Goal: Task Accomplishment & Management: Complete application form

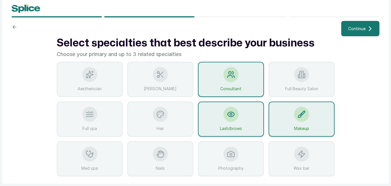
click at [89, 155] on icon at bounding box center [90, 154] width 8 height 8
click at [305, 125] on div "Makeup" at bounding box center [302, 118] width 66 height 35
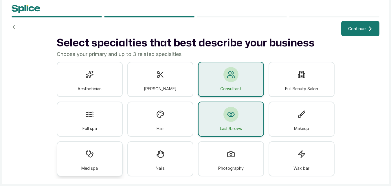
click at [83, 162] on div "Med spa" at bounding box center [90, 158] width 66 height 35
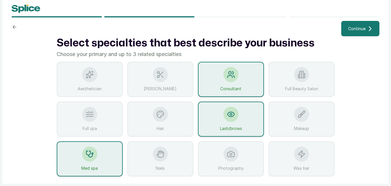
click at [222, 119] on div "Lash/brows" at bounding box center [231, 118] width 66 height 35
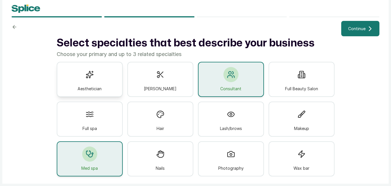
click at [100, 82] on div "Aesthetician" at bounding box center [90, 79] width 66 height 35
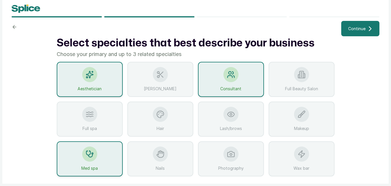
click at [240, 78] on div "Consultant" at bounding box center [231, 79] width 66 height 35
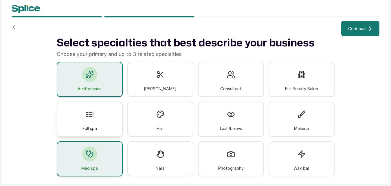
click at [95, 119] on div "Full spa" at bounding box center [90, 118] width 66 height 35
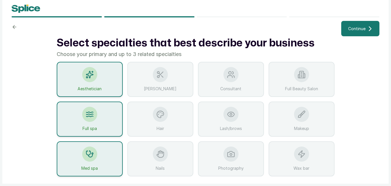
click at [351, 29] on span "Continue" at bounding box center [357, 28] width 17 height 6
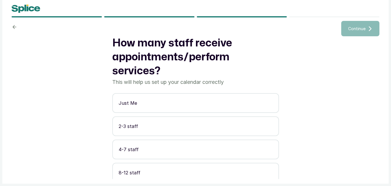
click at [137, 101] on p "Just Me" at bounding box center [196, 102] width 154 height 7
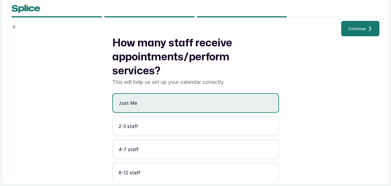
click at [164, 125] on p "2-3 staff" at bounding box center [196, 126] width 154 height 7
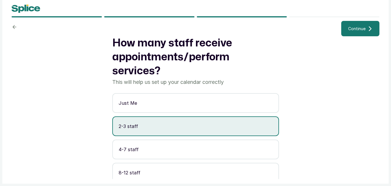
click at [354, 28] on span "Continue" at bounding box center [357, 28] width 17 height 6
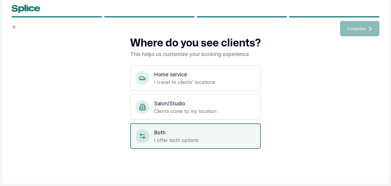
click at [199, 139] on p "I offer both options" at bounding box center [205, 139] width 102 height 7
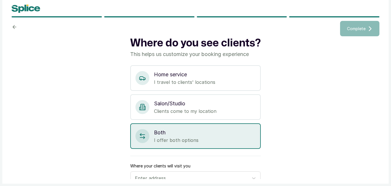
scroll to position [11, 0]
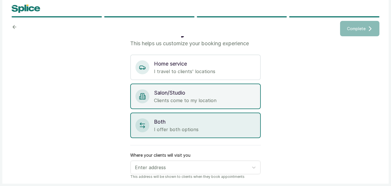
click at [181, 93] on p "Salon/Studio" at bounding box center [205, 93] width 102 height 8
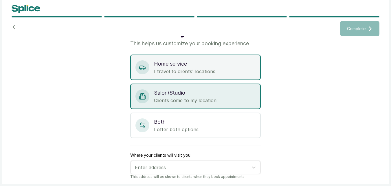
click at [225, 69] on p "I travel to clients' locations" at bounding box center [205, 71] width 102 height 7
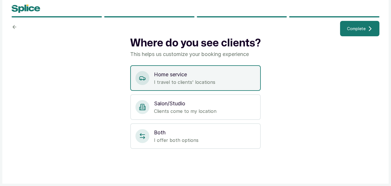
click at [208, 78] on p "Home service" at bounding box center [205, 74] width 102 height 8
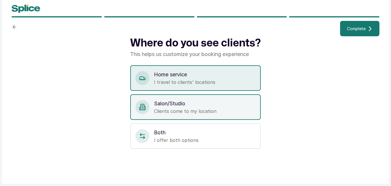
click at [203, 105] on p "Salon/Studio" at bounding box center [205, 103] width 102 height 8
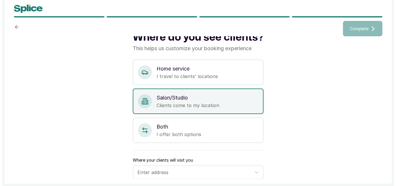
scroll to position [11, 0]
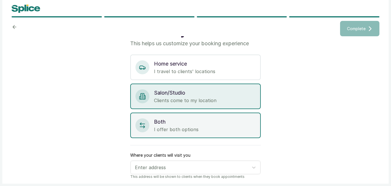
click at [206, 120] on p "Both" at bounding box center [205, 122] width 102 height 8
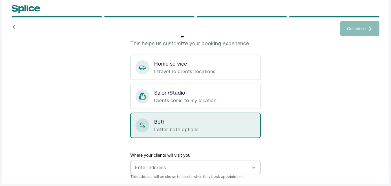
click at [251, 166] on icon at bounding box center [254, 167] width 6 height 6
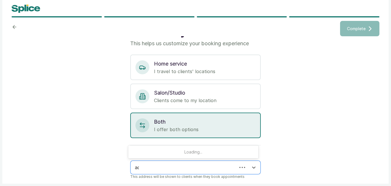
type input "ade"
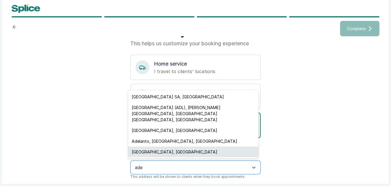
click at [182, 151] on div "Adelboden, Switzerland" at bounding box center [193, 151] width 130 height 11
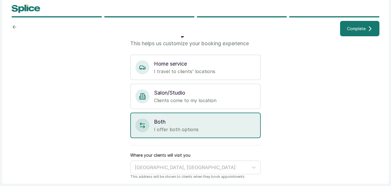
click at [366, 27] on button "Complete" at bounding box center [359, 28] width 39 height 15
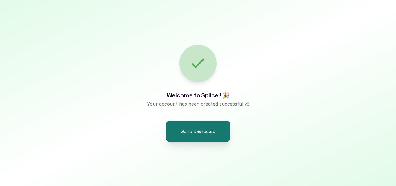
click at [193, 131] on button "Go to Dashboard" at bounding box center [198, 131] width 64 height 21
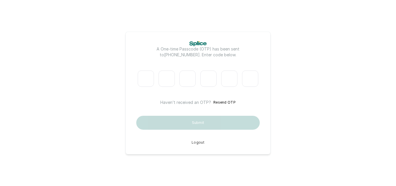
click at [256, 81] on input "Digit 6" at bounding box center [250, 78] width 16 height 16
drag, startPoint x: 225, startPoint y: 102, endPoint x: 218, endPoint y: 127, distance: 26.2
click at [225, 105] on div "A One-time Passcode (OTP) has been sent to +2348023583540 . Enter code below. H…" at bounding box center [197, 92] width 123 height 103
click at [197, 143] on button "Logout" at bounding box center [198, 142] width 13 height 5
click at [198, 142] on button "Logout" at bounding box center [198, 142] width 13 height 5
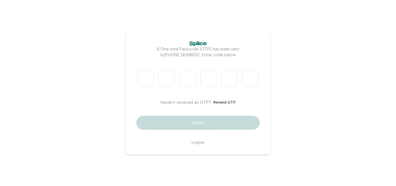
click at [199, 141] on button "Logout" at bounding box center [198, 142] width 13 height 5
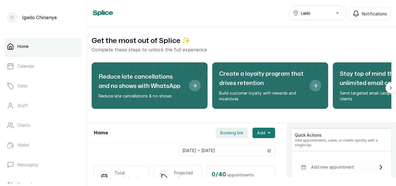
click at [378, 165] on icon at bounding box center [380, 167] width 5 height 5
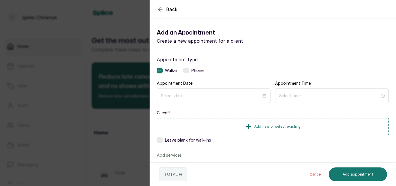
click at [160, 8] on icon "button" at bounding box center [160, 9] width 7 height 7
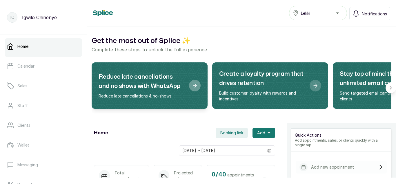
click at [174, 84] on h2 "Reduce late cancellations and no shows with WhatsApp" at bounding box center [142, 81] width 86 height 19
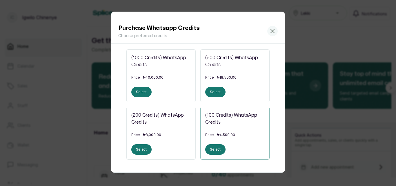
click at [219, 141] on div "(100 Credits) WhatsApp Credits Price: ₦4,500.00 Select" at bounding box center [234, 133] width 69 height 53
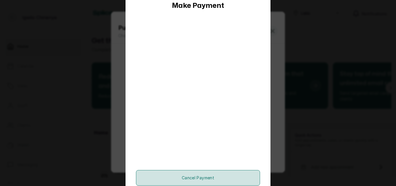
click at [219, 176] on button "Cancel payment" at bounding box center [198, 178] width 124 height 16
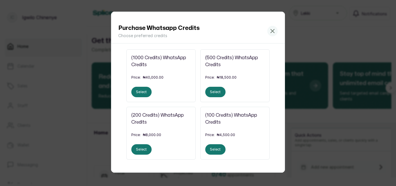
click at [276, 31] on div at bounding box center [272, 31] width 10 height 10
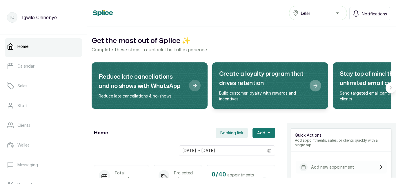
click at [264, 86] on h2 "Create a loyalty program that drives retention" at bounding box center [262, 78] width 86 height 19
